Goal: Entertainment & Leisure: Consume media (video, audio)

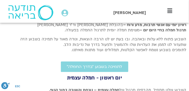
scroll to position [168, 0]
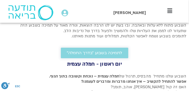
click at [91, 54] on span "לתמיכה בשבוע ״בדרך החמלה״" at bounding box center [94, 53] width 55 height 5
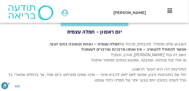
scroll to position [202, 0]
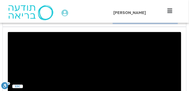
drag, startPoint x: 2, startPoint y: 71, endPoint x: -1, endPoint y: 95, distance: 23.8
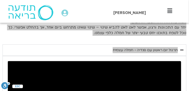
scroll to position [265, 0]
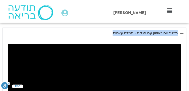
click at [147, 33] on div "תרגול יום ראשון עם סנדיה - חמלה עצמית" at bounding box center [145, 33] width 65 height 6
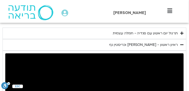
click at [142, 35] on div "תרגול יום ראשון עם סנדיה - חמלה עצמית" at bounding box center [145, 33] width 65 height 6
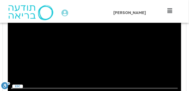
scroll to position [315, 0]
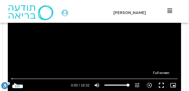
click at [161, 85] on button "fullscreen" at bounding box center [161, 86] width 12 height 12
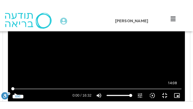
scroll to position [315, 0]
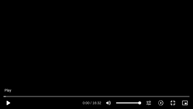
click at [8, 91] on button "play_arrow" at bounding box center [8, 102] width 12 height 12
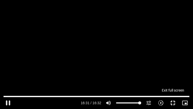
click at [174, 91] on button "fullscreen_exit" at bounding box center [173, 102] width 12 height 12
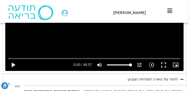
scroll to position [466, 0]
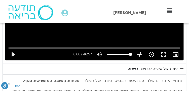
click at [153, 69] on div "לימוד של טארה לפתיחת השבוע" at bounding box center [153, 69] width 50 height 6
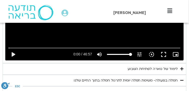
click at [153, 68] on div "לימוד של טארה לפתיחת השבוע" at bounding box center [153, 69] width 50 height 6
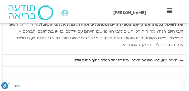
scroll to position [668, 0]
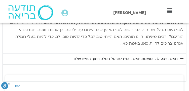
click at [142, 59] on div "חמלה בפעולה- משימת חמלה יומית לתרגול חמלה בתוך החיים שלנו" at bounding box center [126, 59] width 104 height 6
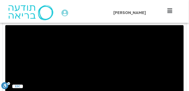
scroll to position [382, 0]
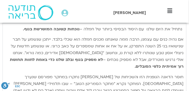
scroll to position [467, 0]
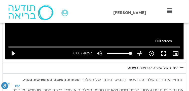
click at [166, 52] on button "fullscreen" at bounding box center [164, 54] width 12 height 12
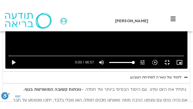
scroll to position [470, 0]
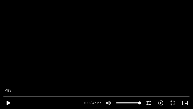
click at [8, 91] on button "play_arrow" at bounding box center [8, 102] width 12 height 12
type input "992.52"
type input "0.092178"
type input "992.52"
type input "0.229668"
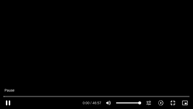
type input "992.52"
type input "0.350945"
type input "992.52"
type input "0.64031"
type input "992.52"
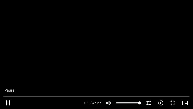
type input "0.788558"
type input "992.52"
type input "0.916713"
type input "992.52"
type input "1.052817"
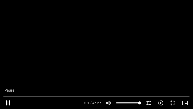
type input "992.52"
type input "1.205741"
type input "992.52"
type input "1.337989"
type input "992.52"
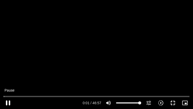
type input "1.473432"
type input "992.52"
type input "1.627413"
type input "992.52"
type input "1.762203"
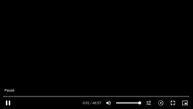
type input "992.52"
type input "1.907044"
type input "992.52"
type input "2.052836"
type input "992.52"
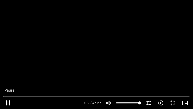
type input "2.205136"
type input "992.52"
type input "2.359196"
type input "992.52"
type input "2.513444"
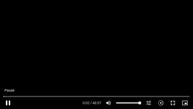
type input "992.52"
type input "2.654316"
type input "992.52"
type input "2.816993"
type input "992.52"
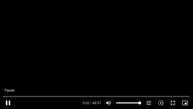
type input "2.974139"
type input "992.52"
type input "3.125636"
type input "992.52"
type input "3.25246"
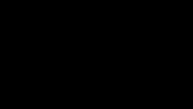
type input "992.52"
